Goal: Find specific page/section: Find specific page/section

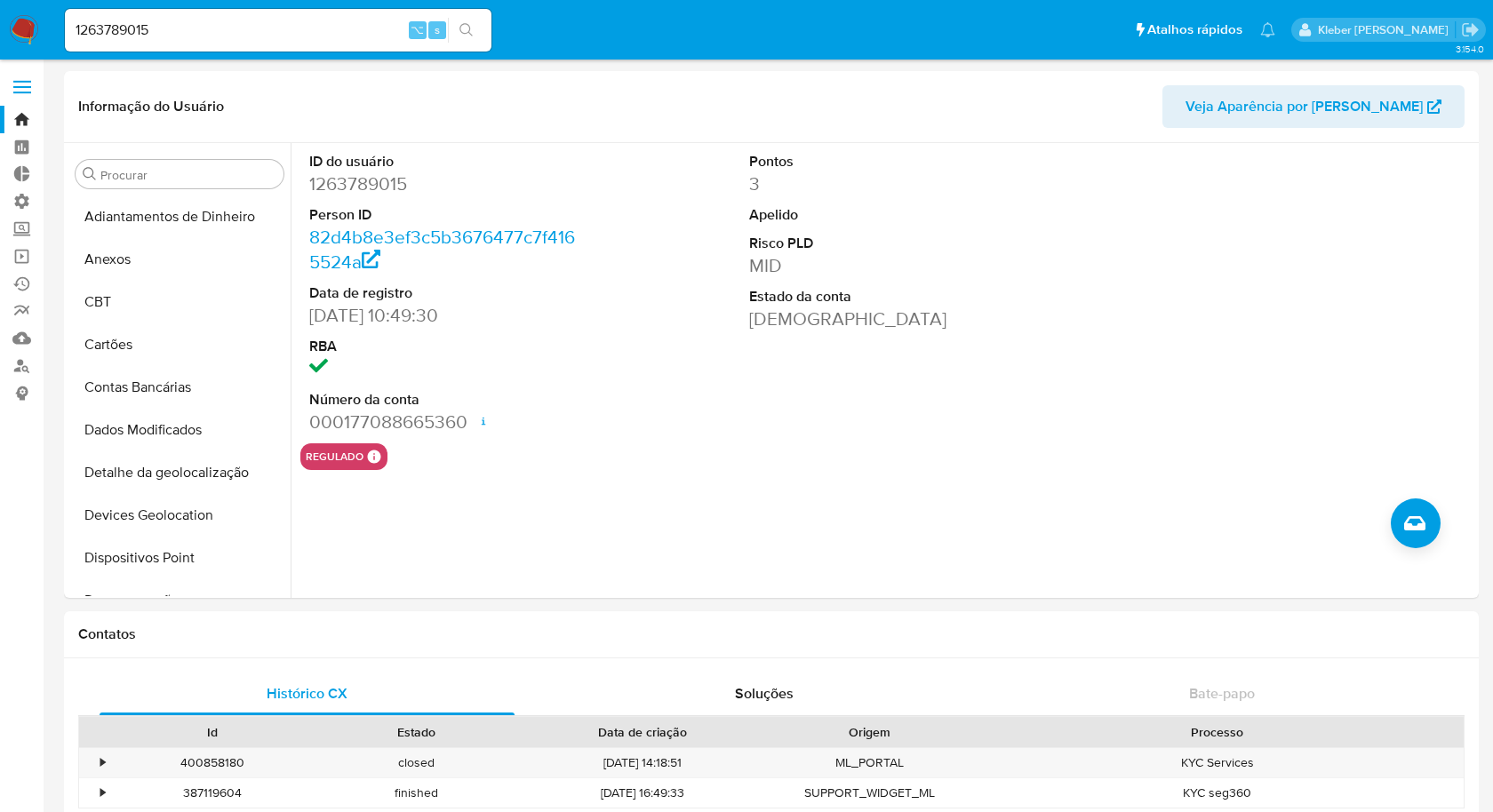
select select "10"
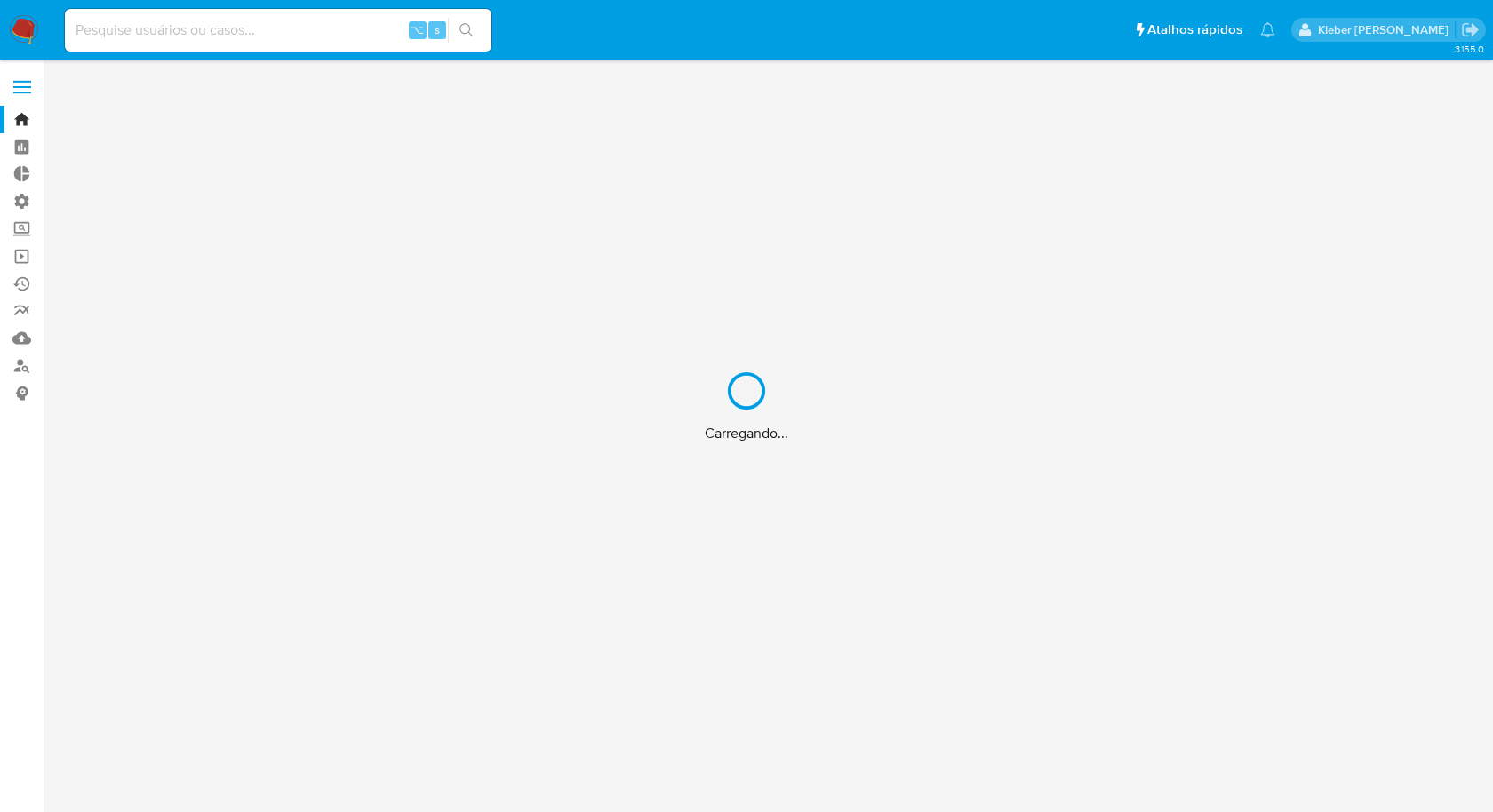
click at [164, 26] on div "Carregando..." at bounding box center [746, 406] width 1493 height 812
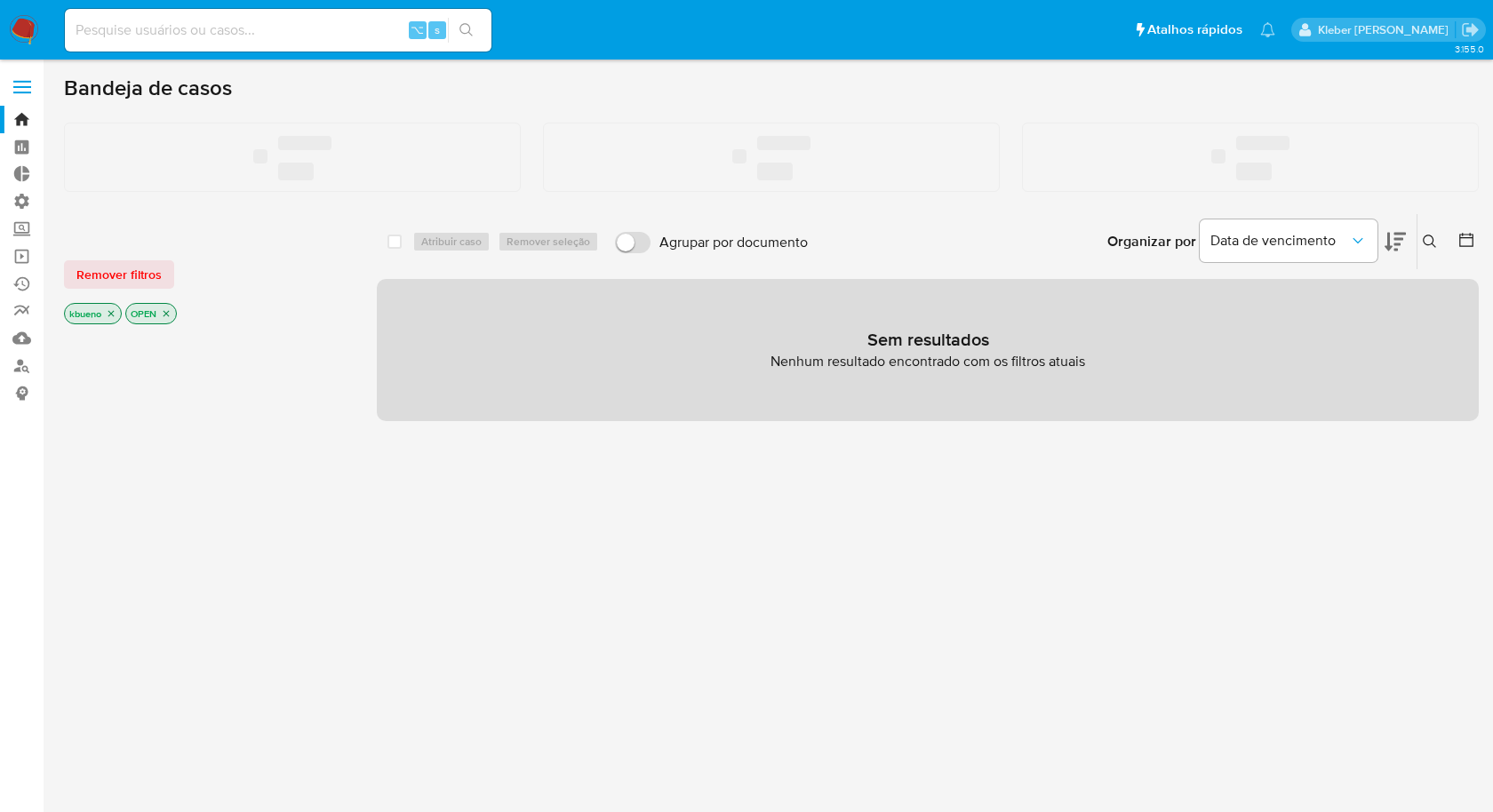
click at [172, 31] on input at bounding box center [278, 30] width 427 height 23
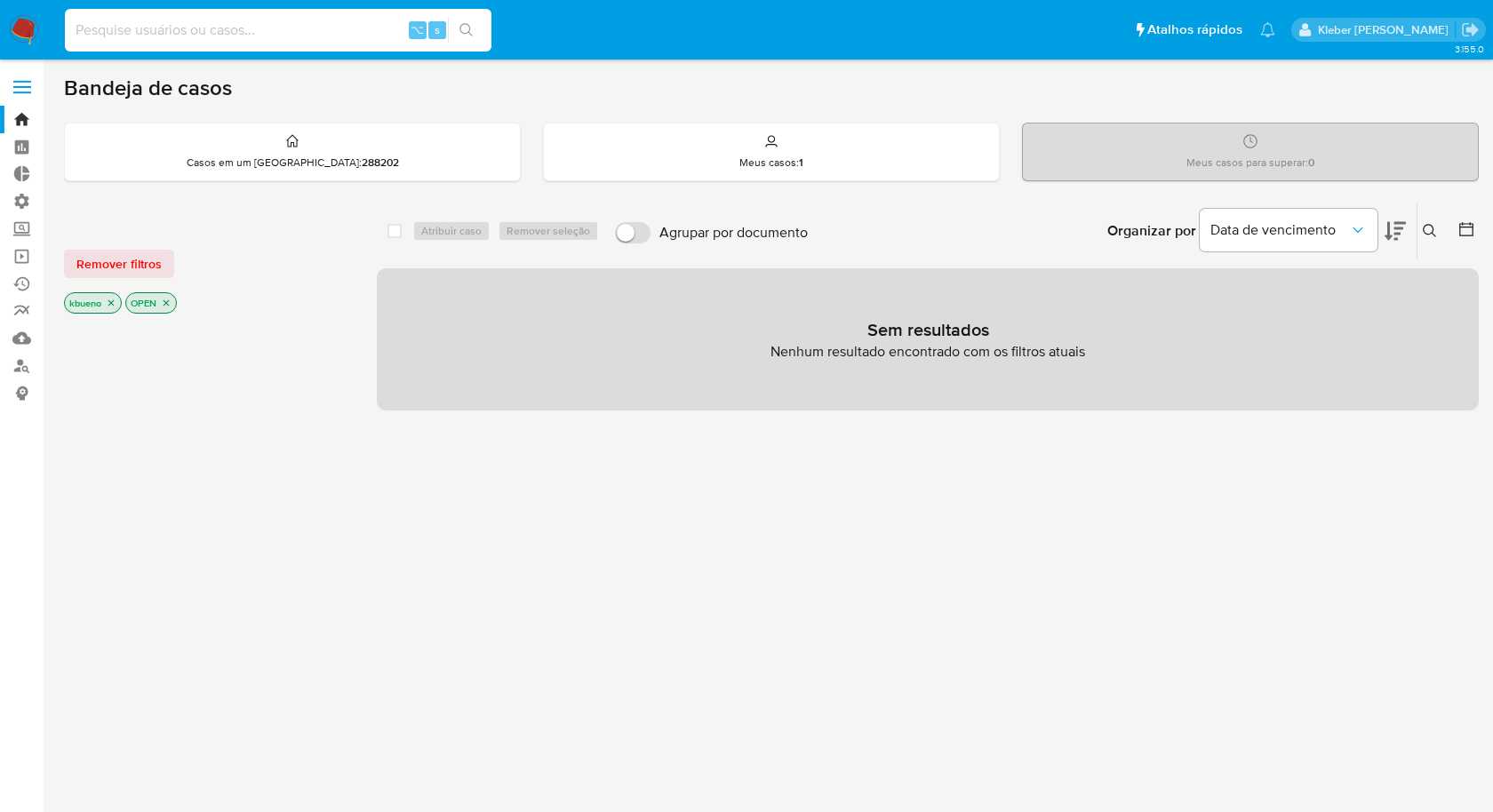
paste input "712632976"
type input "712632976"
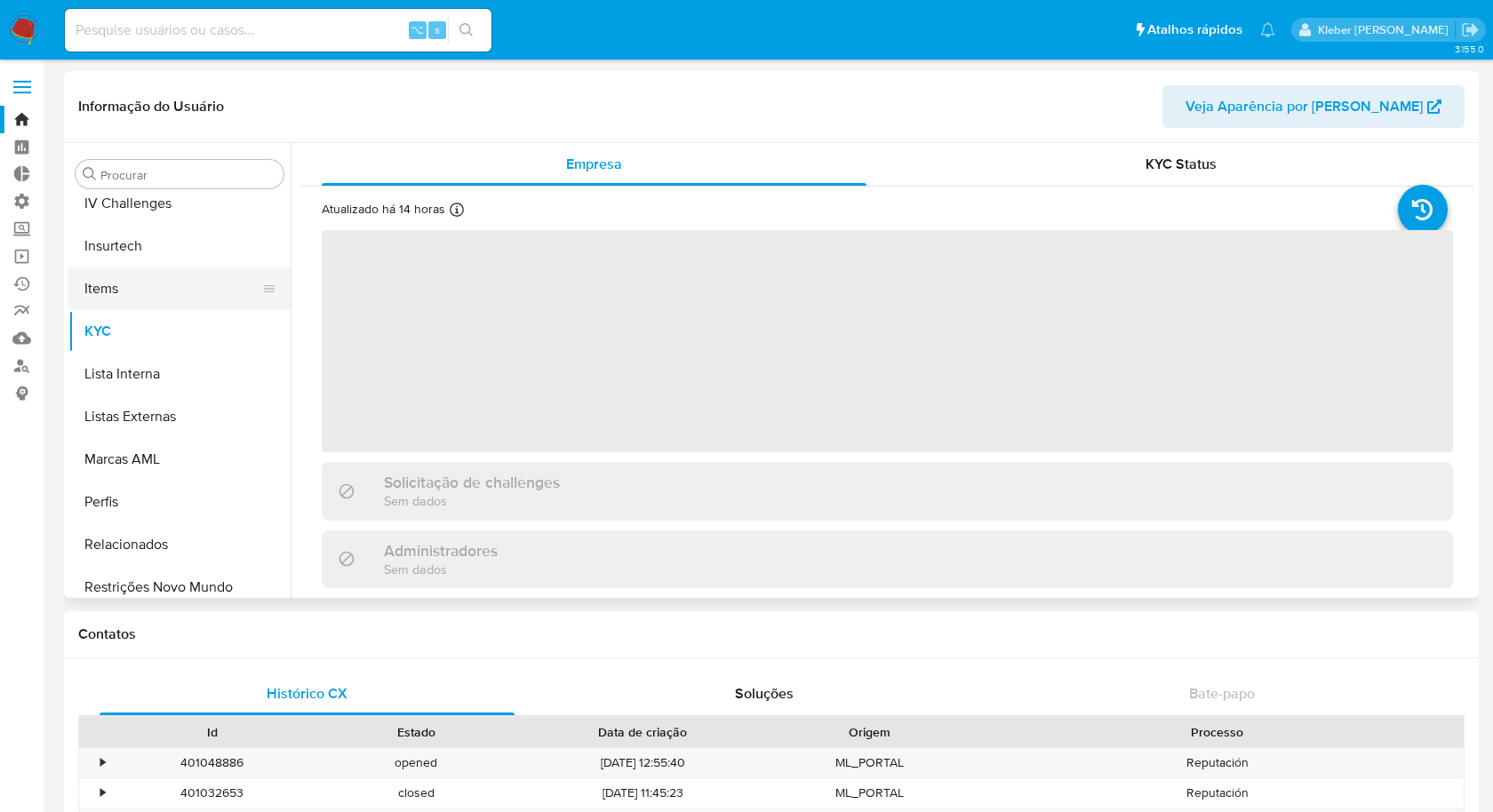
scroll to position [793, 0]
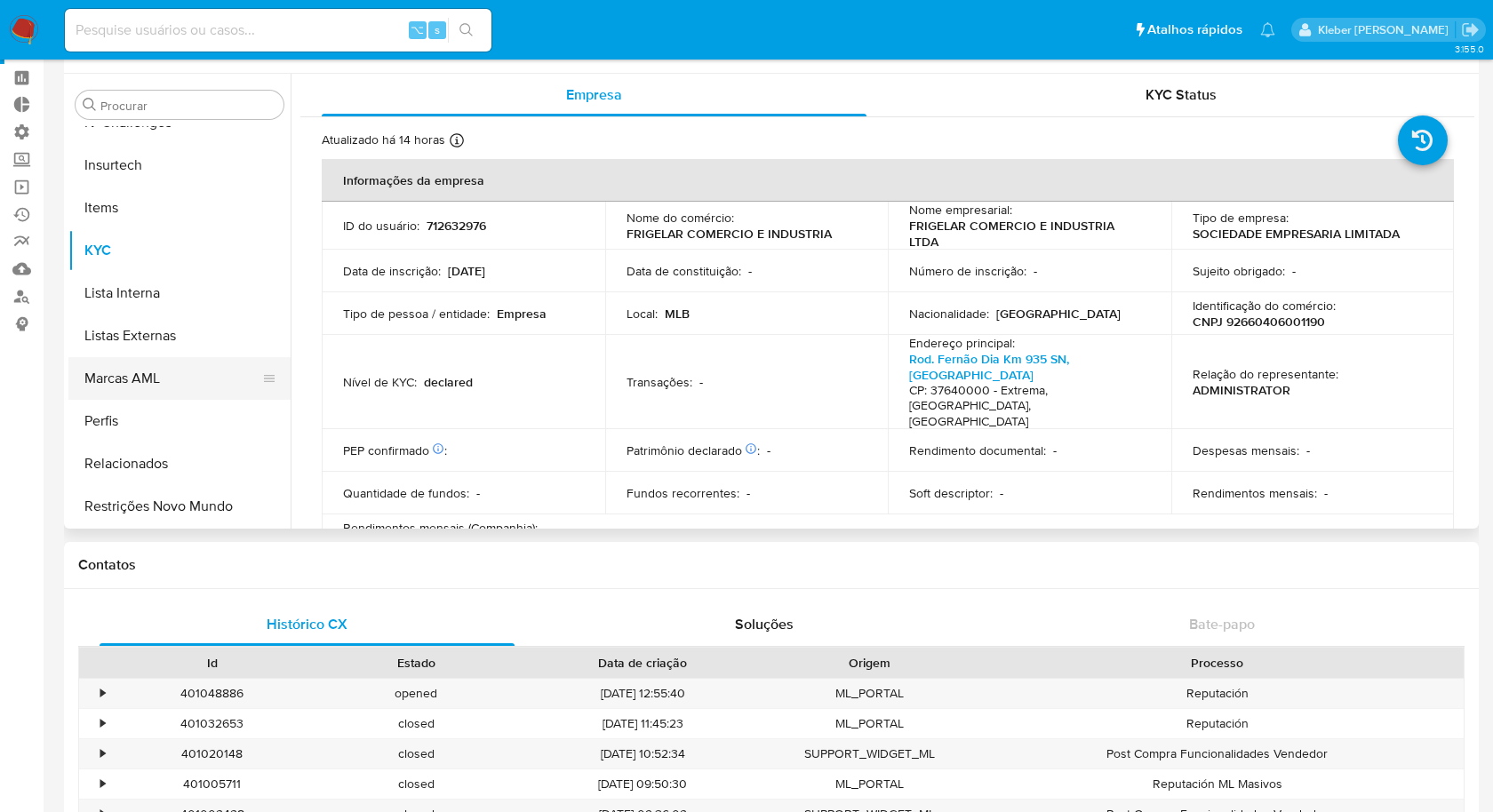
select select "10"
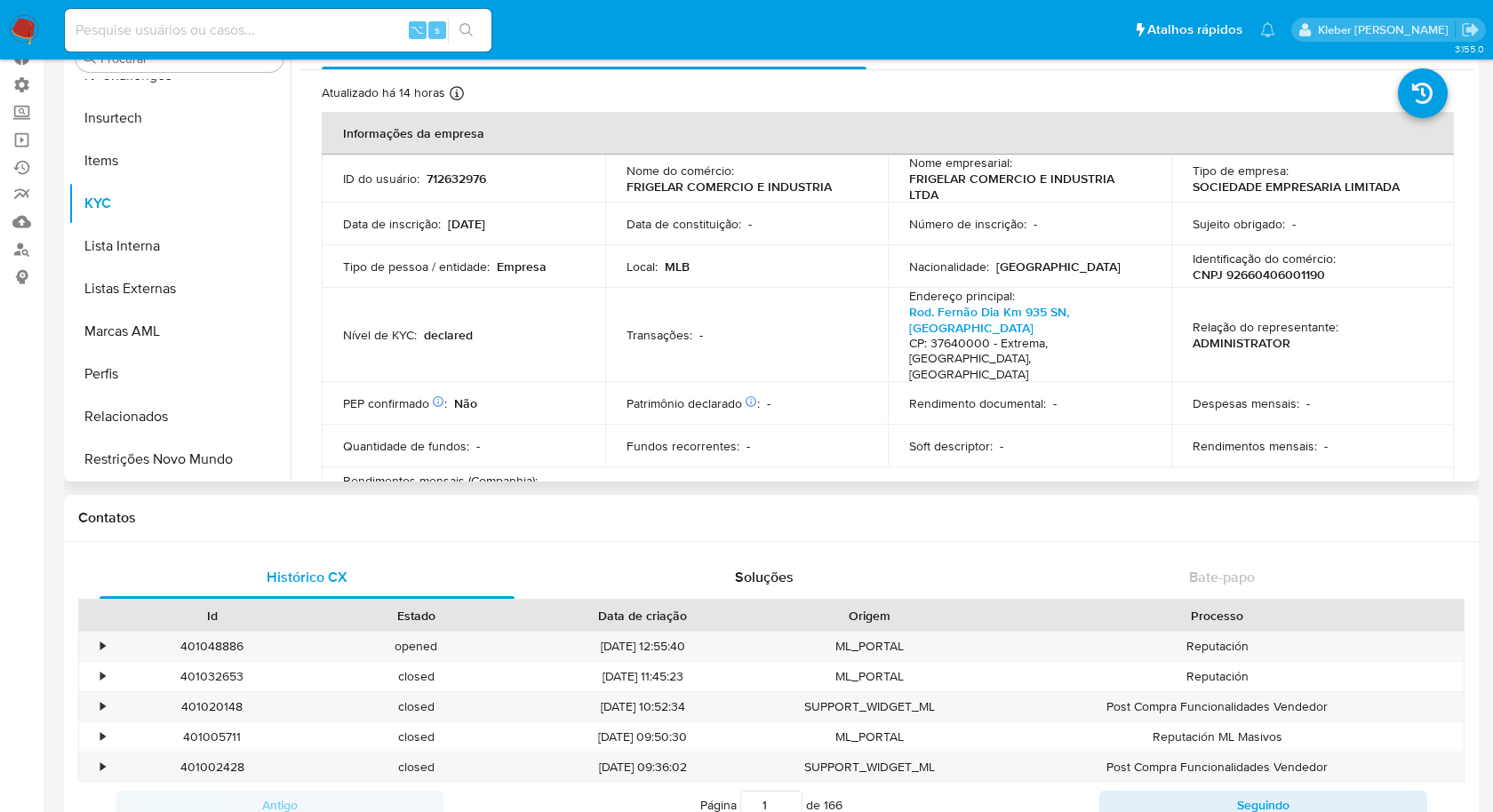
click at [449, 327] on p "declared" at bounding box center [448, 335] width 49 height 16
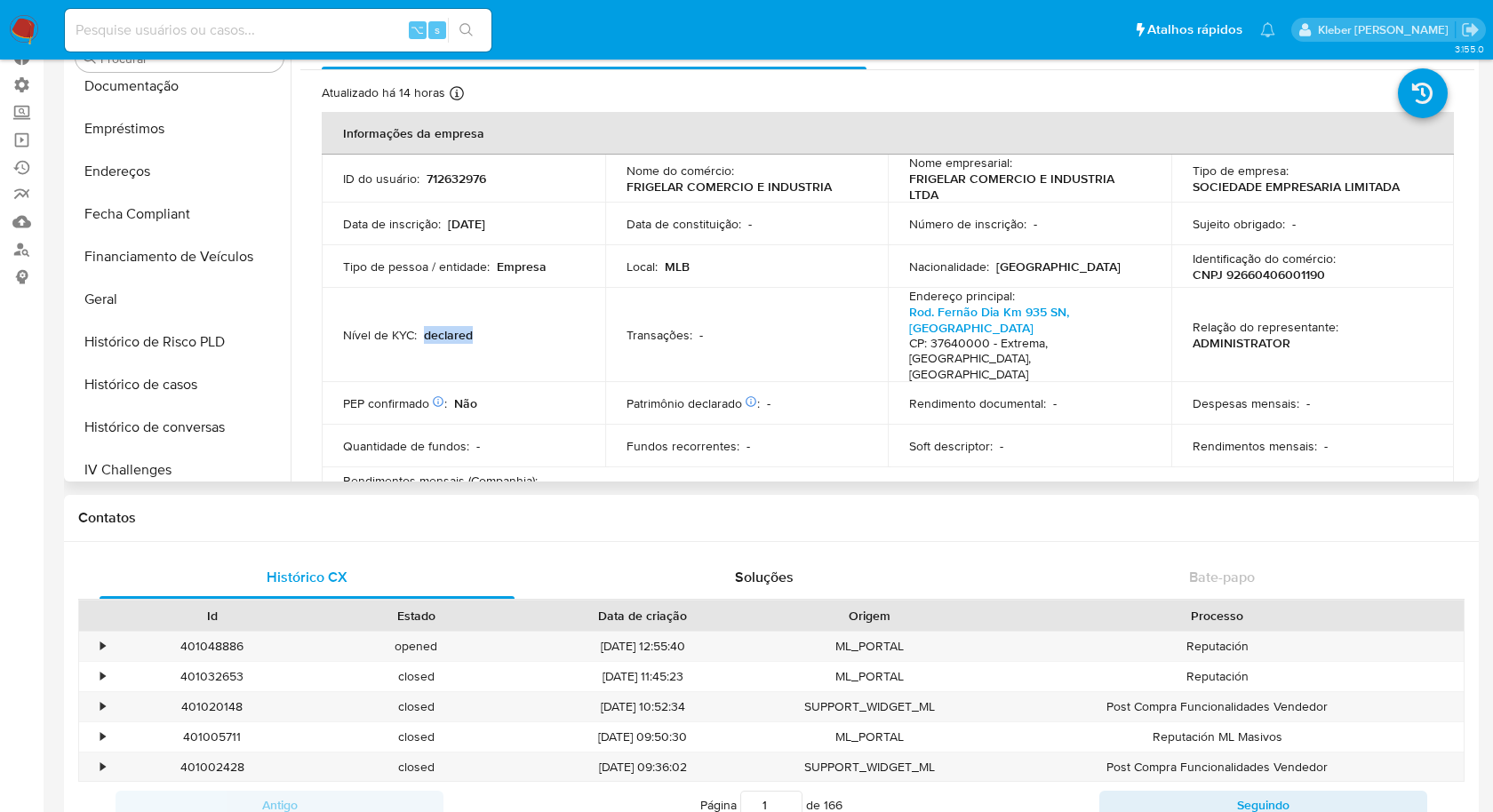
scroll to position [366, 0]
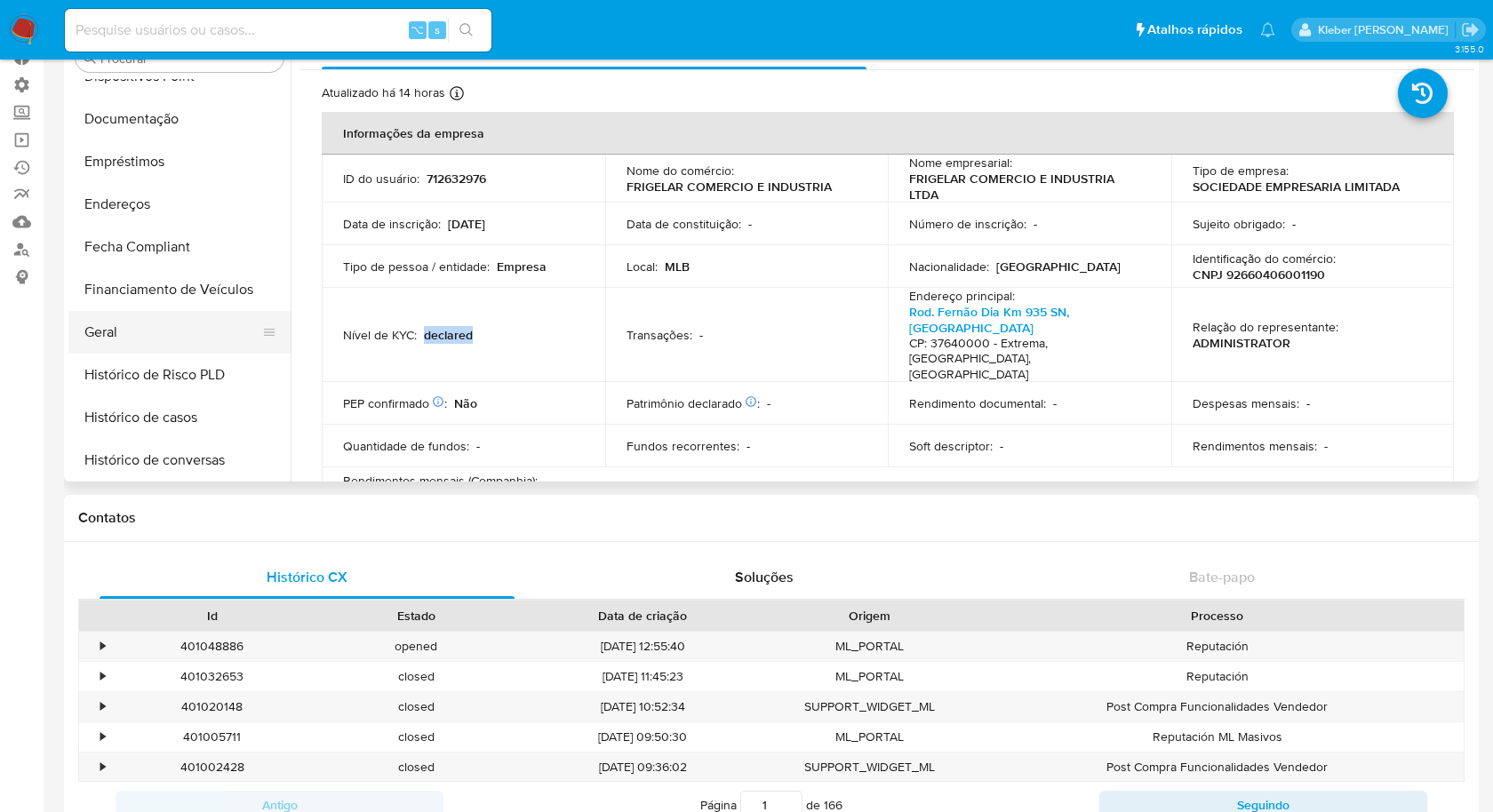
click at [119, 322] on button "Geral" at bounding box center [172, 333] width 208 height 43
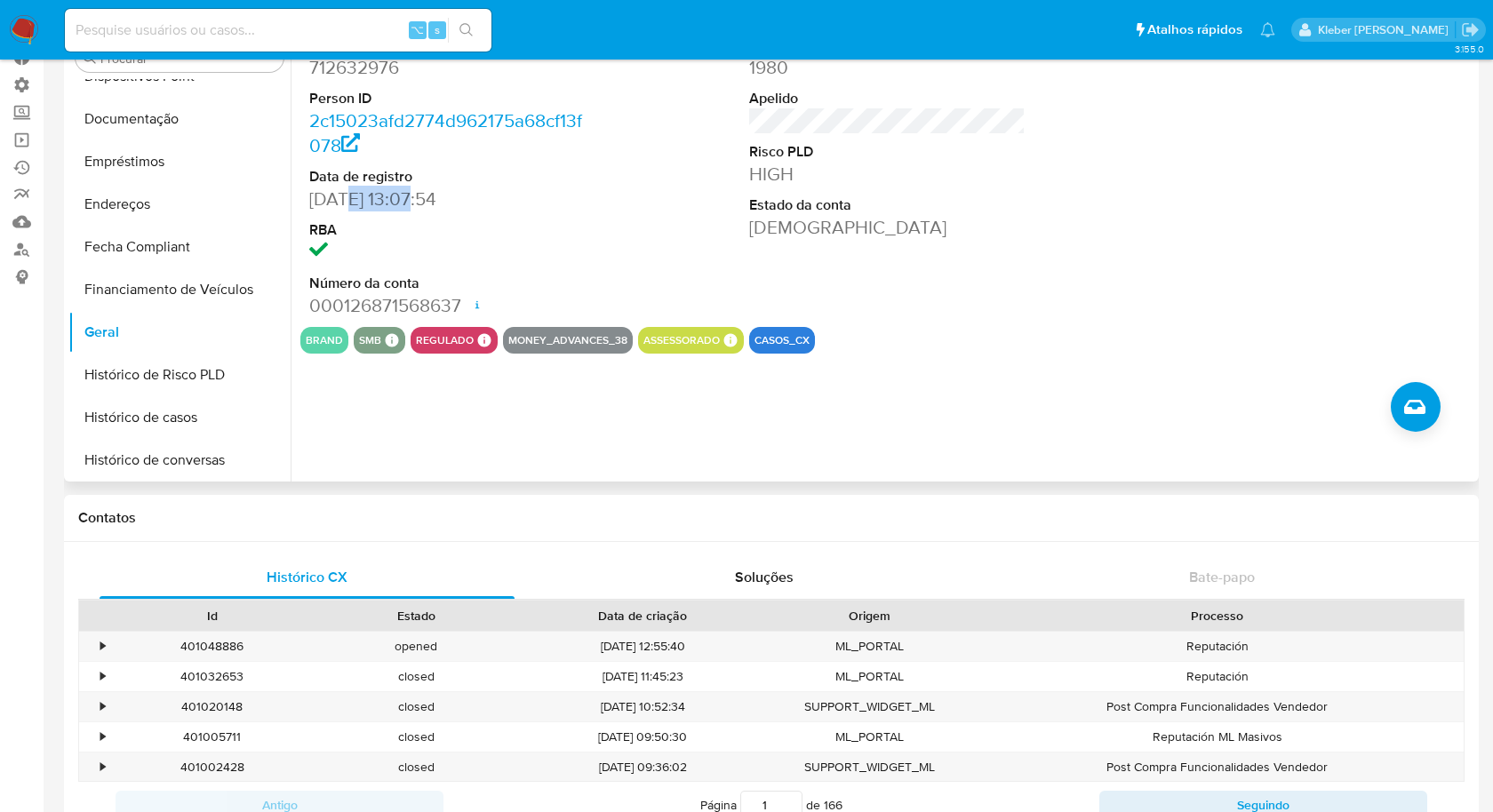
drag, startPoint x: 348, startPoint y: 198, endPoint x: 414, endPoint y: 198, distance: 66.0
click at [414, 198] on dd "08/02/2021 13:07:54" at bounding box center [447, 199] width 276 height 25
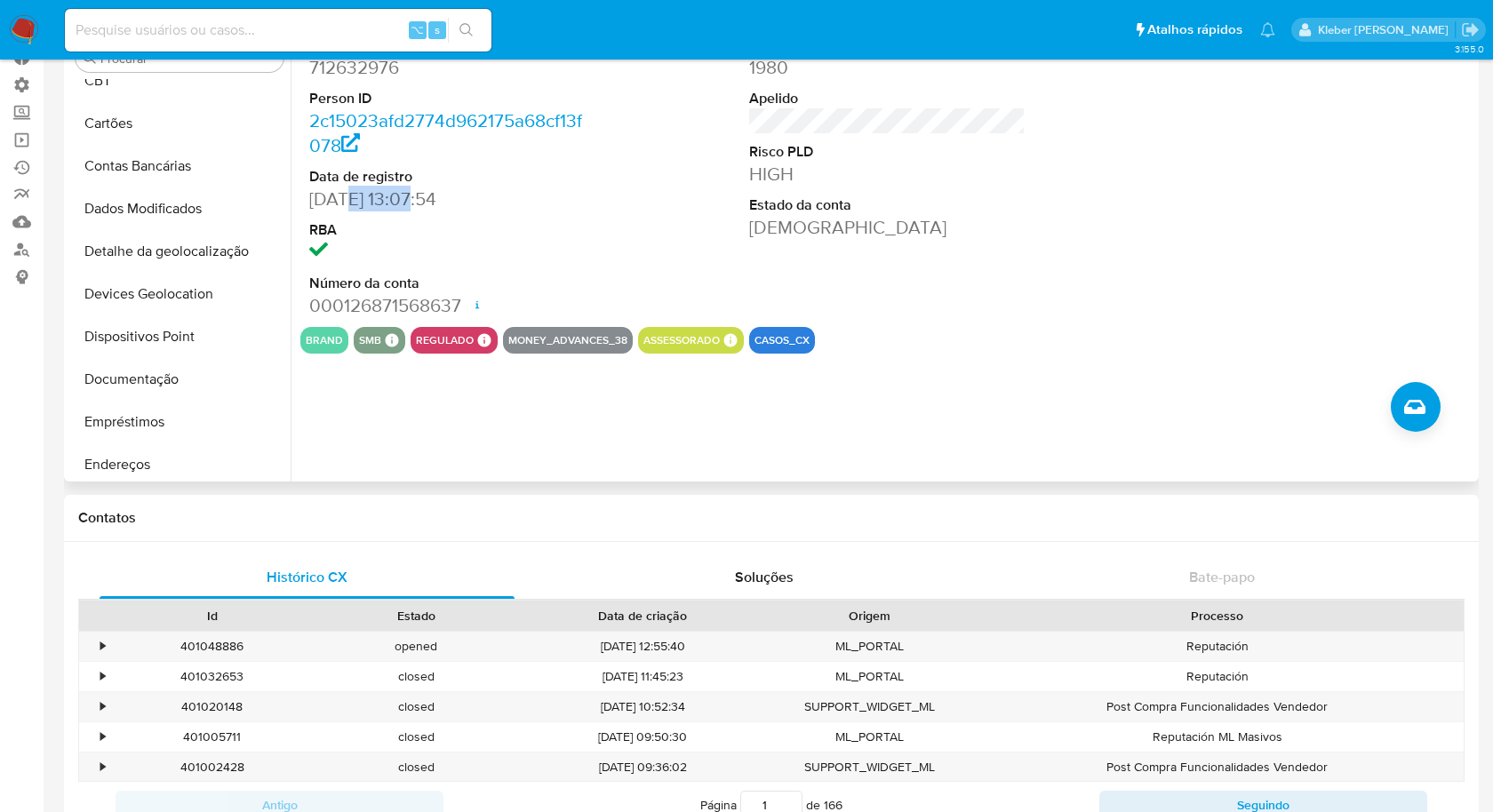
scroll to position [104, 0]
click at [136, 379] on button "Documentação" at bounding box center [172, 381] width 208 height 43
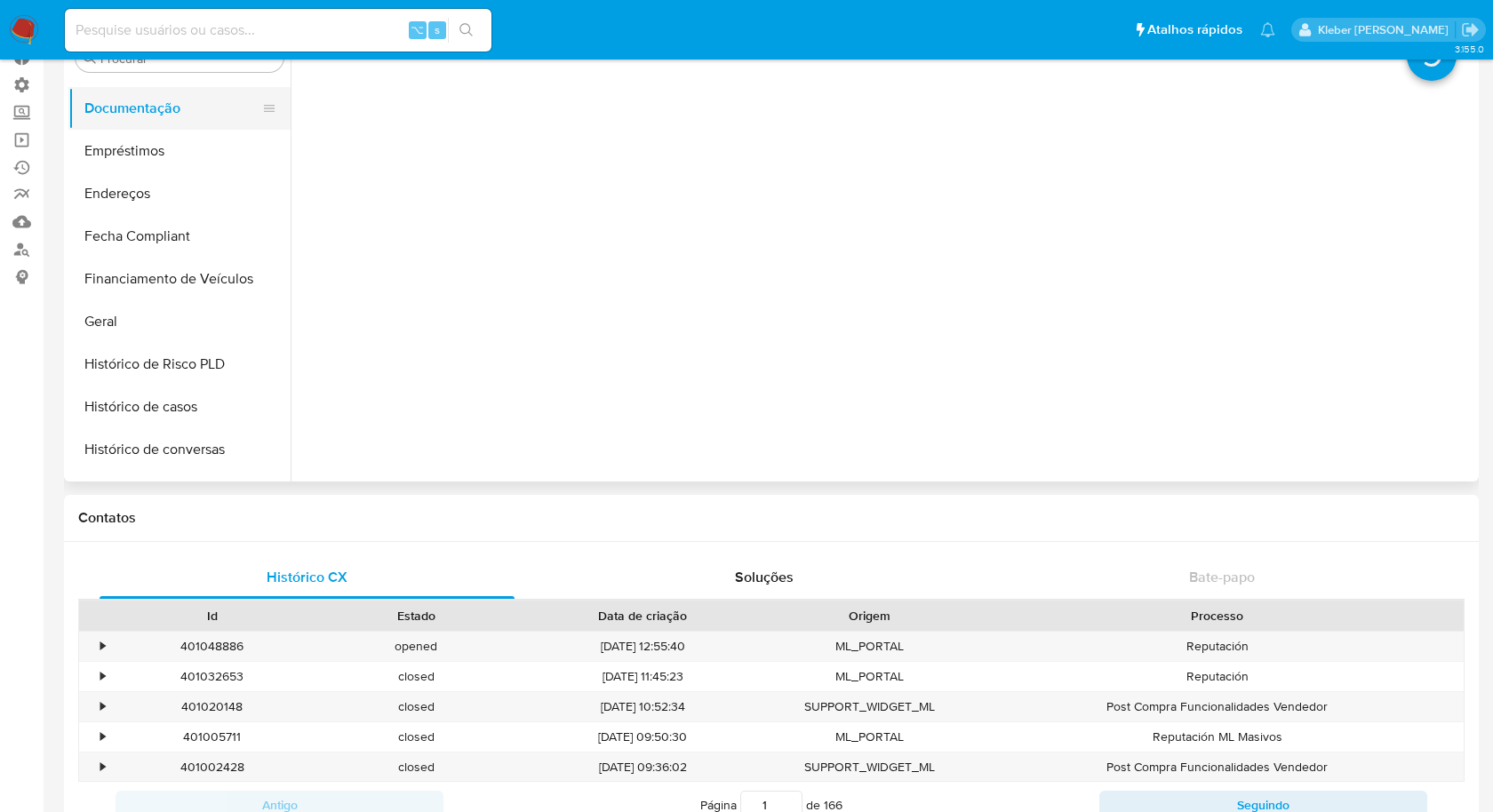
scroll to position [384, 0]
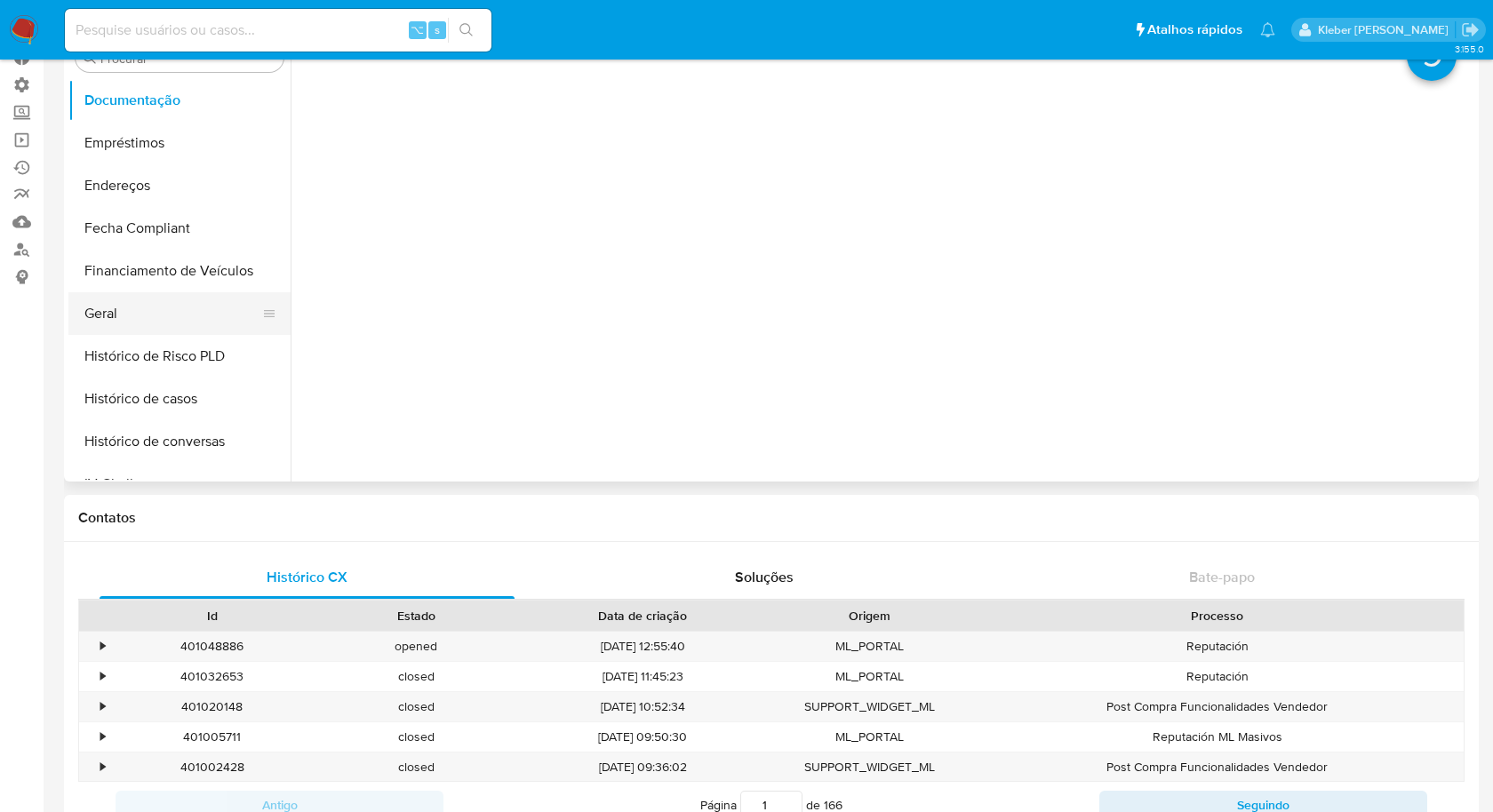
click at [126, 319] on button "Geral" at bounding box center [172, 314] width 208 height 43
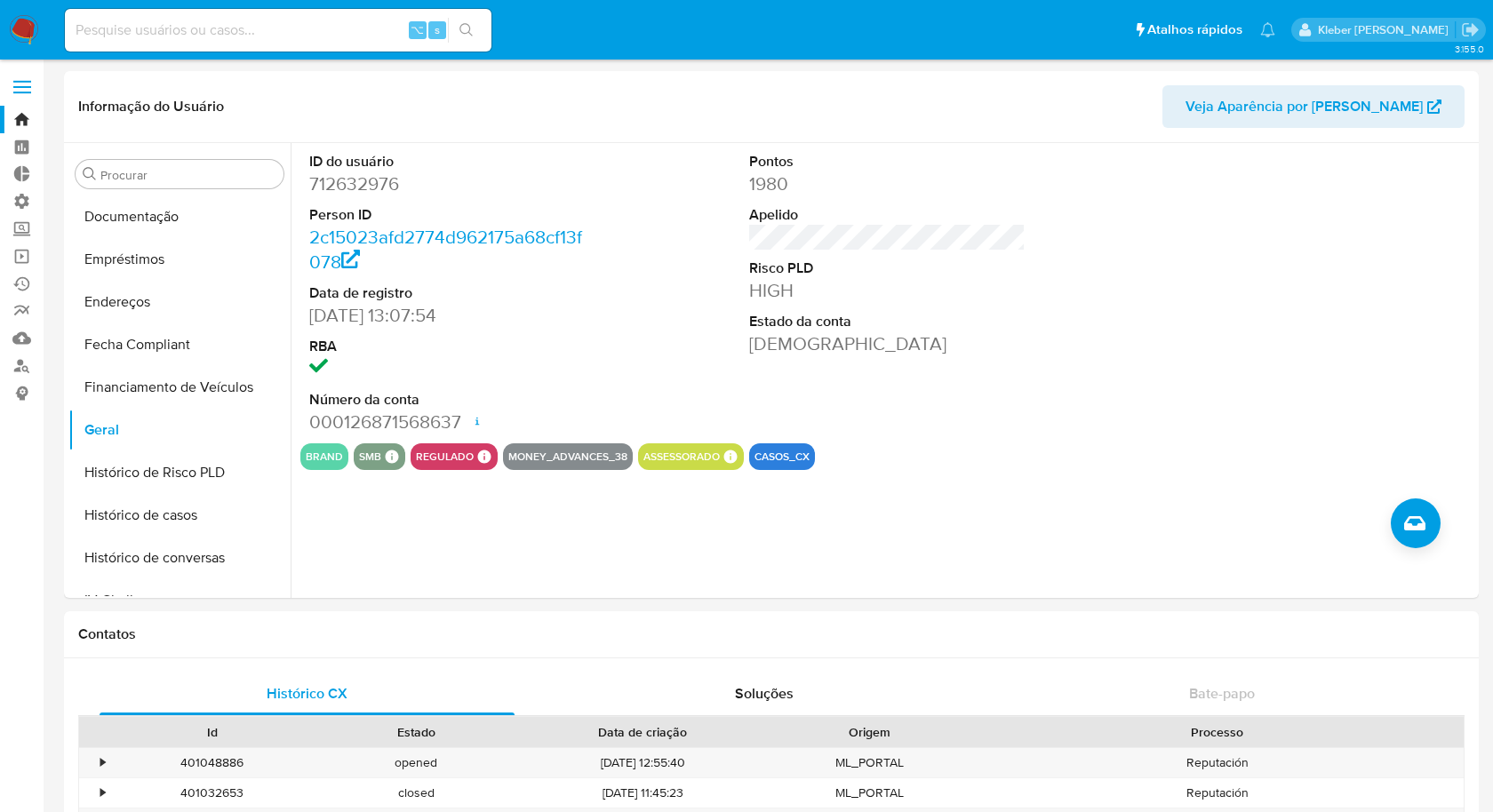
scroll to position [0, 0]
click at [22, 366] on link "Localizador de pessoas" at bounding box center [106, 365] width 211 height 27
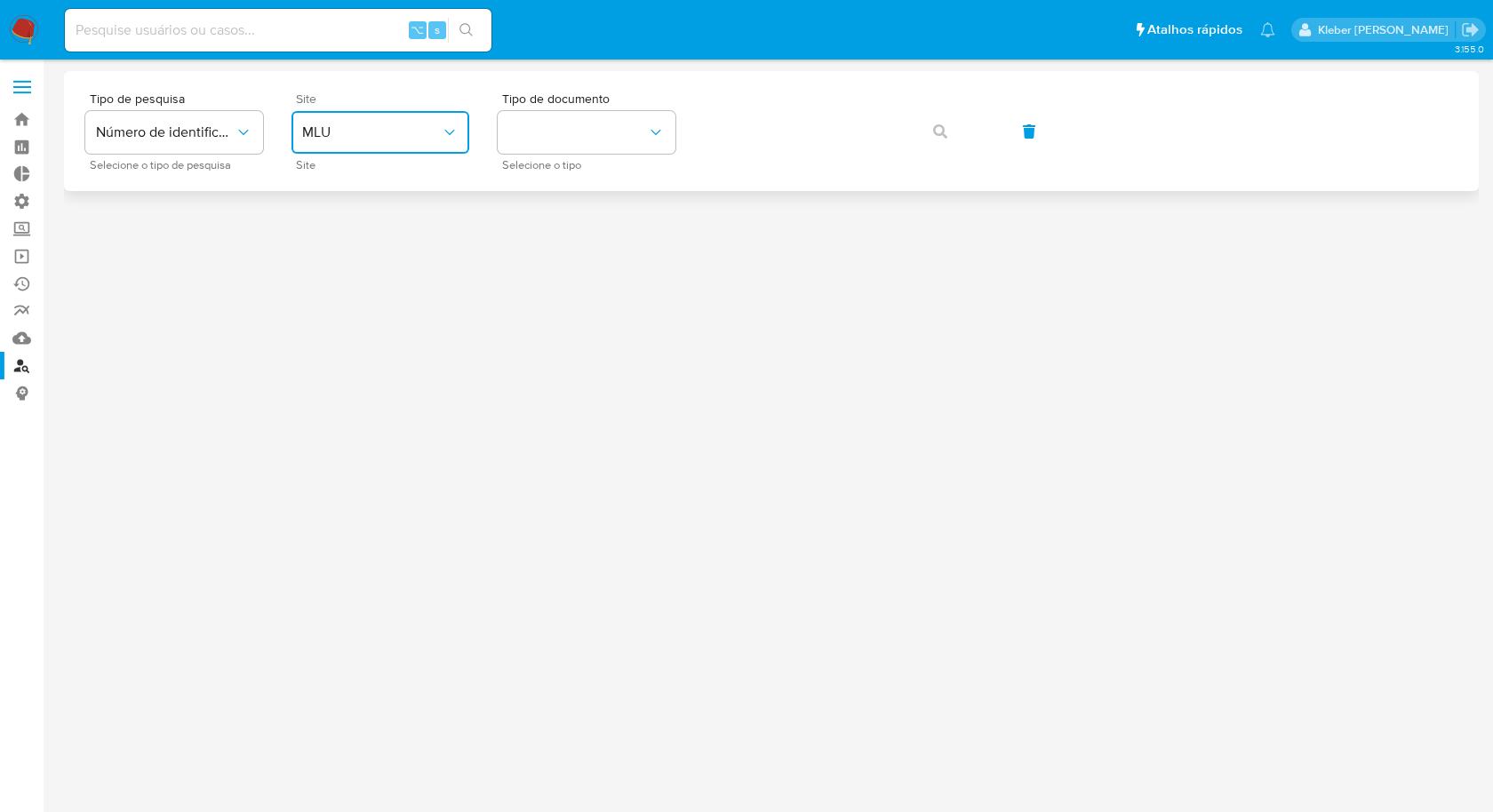
click at [372, 137] on span "MLU" at bounding box center [371, 132] width 138 height 18
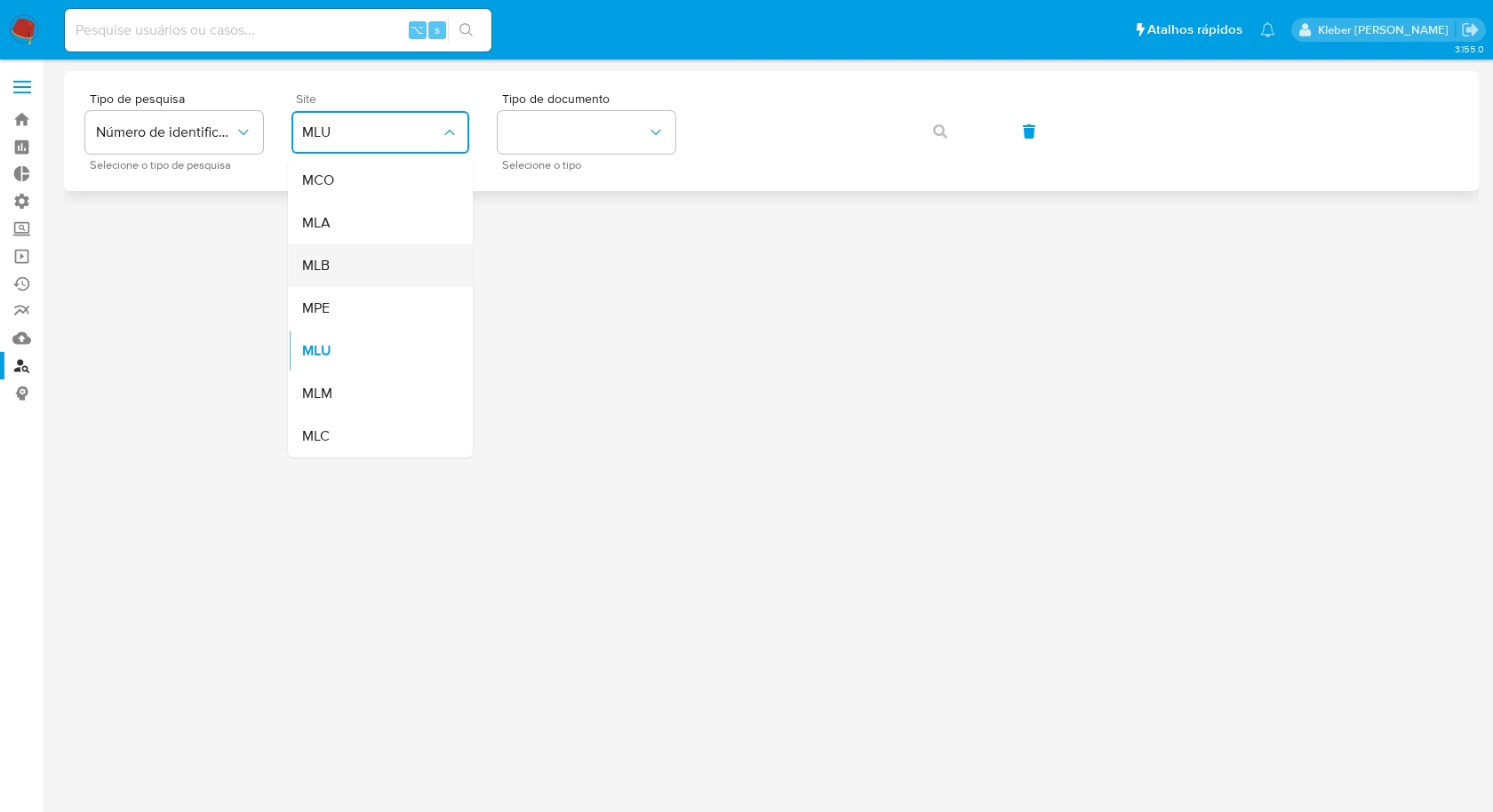
click at [391, 264] on div "MLB" at bounding box center [375, 266] width 146 height 43
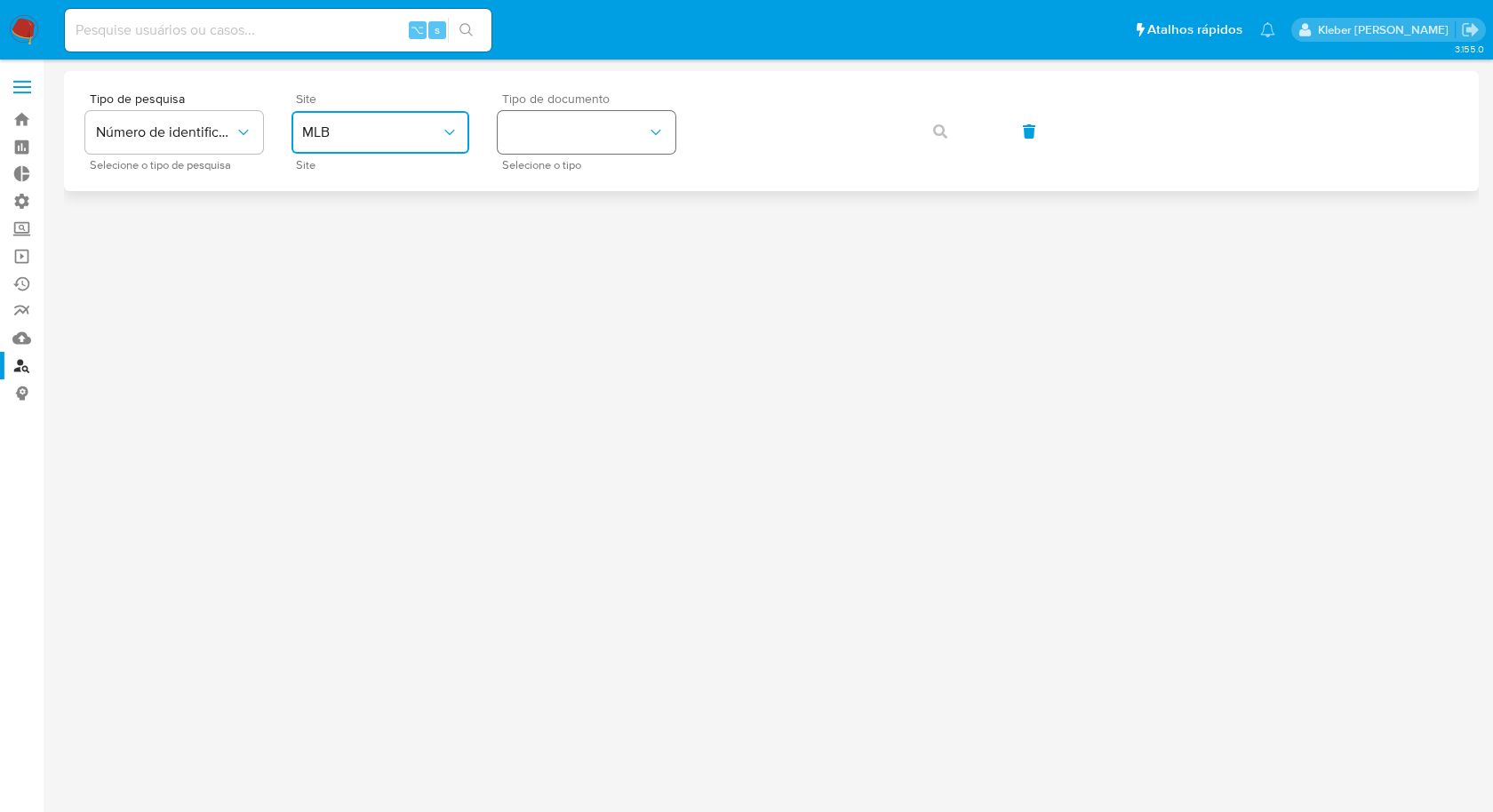
click at [611, 123] on button "identificationType" at bounding box center [587, 133] width 178 height 43
click at [588, 249] on div "CPF CPF" at bounding box center [581, 250] width 146 height 61
click at [942, 132] on icon "button" at bounding box center [940, 131] width 14 height 14
